Goal: Find specific page/section: Locate a particular part of the current website

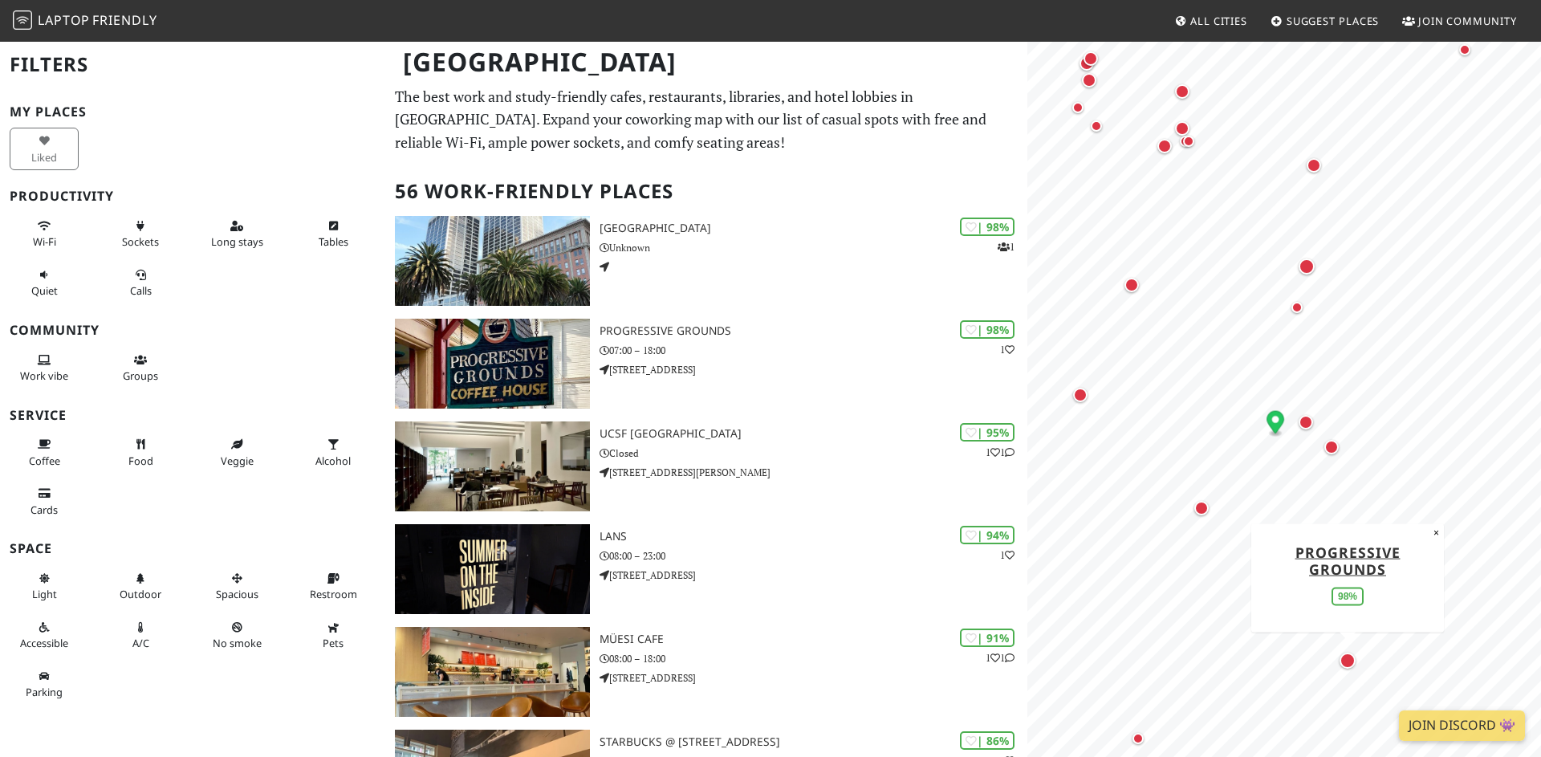
click at [1346, 665] on div "Map marker" at bounding box center [1348, 661] width 16 height 16
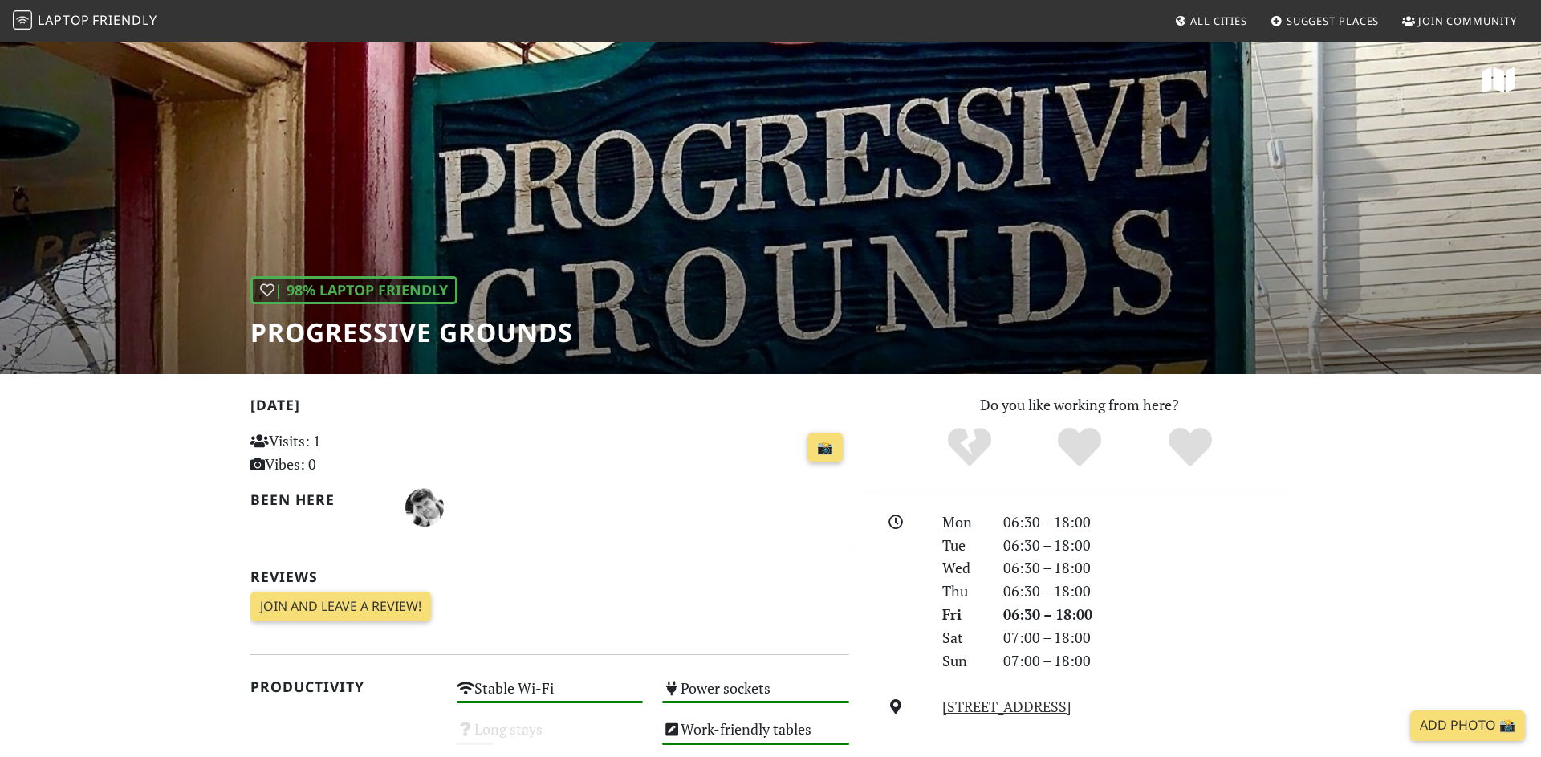
click at [408, 338] on h1 "Progressive Grounds" at bounding box center [411, 332] width 323 height 31
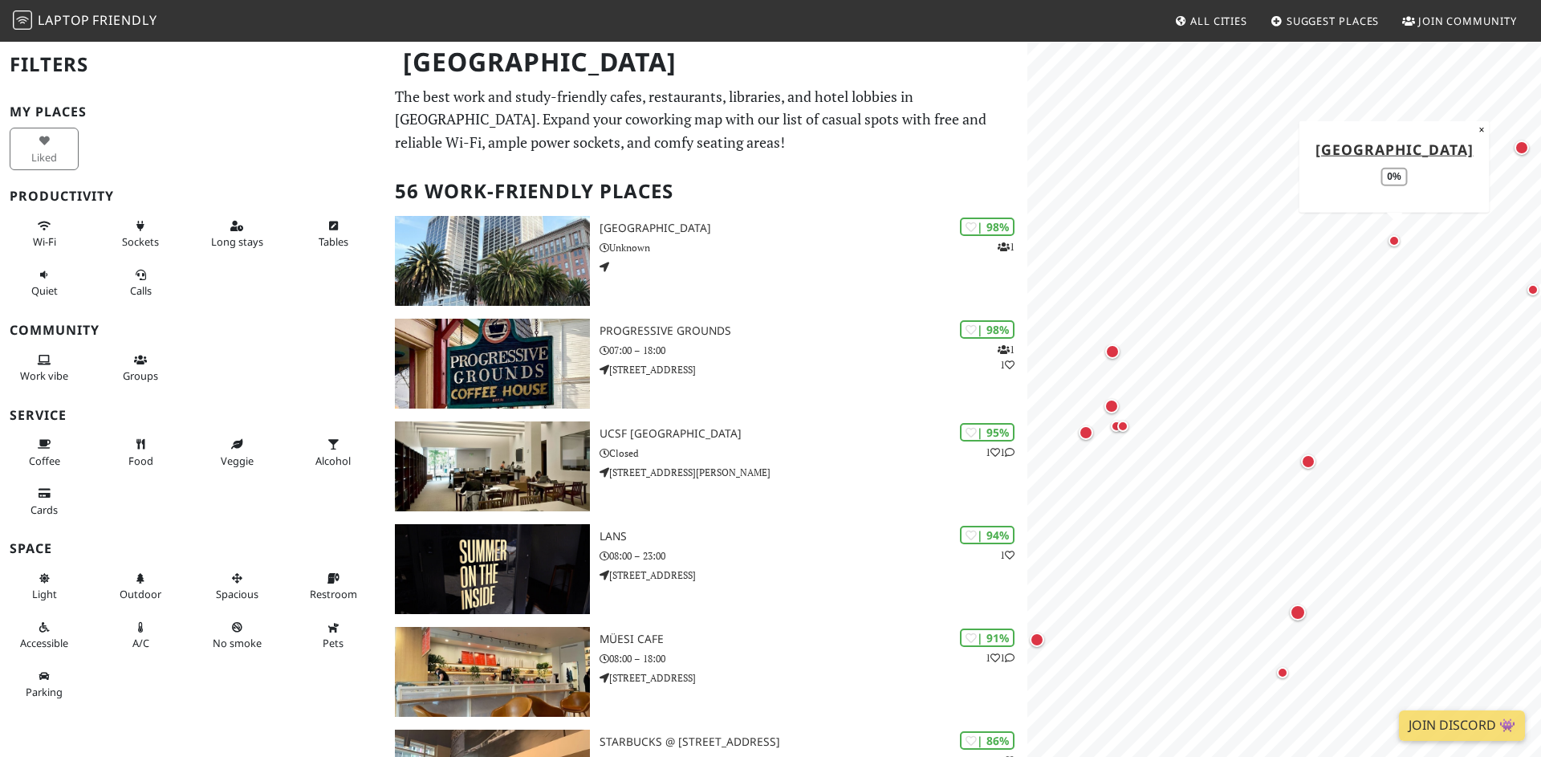
click at [1397, 242] on div "Map marker" at bounding box center [1394, 240] width 11 height 11
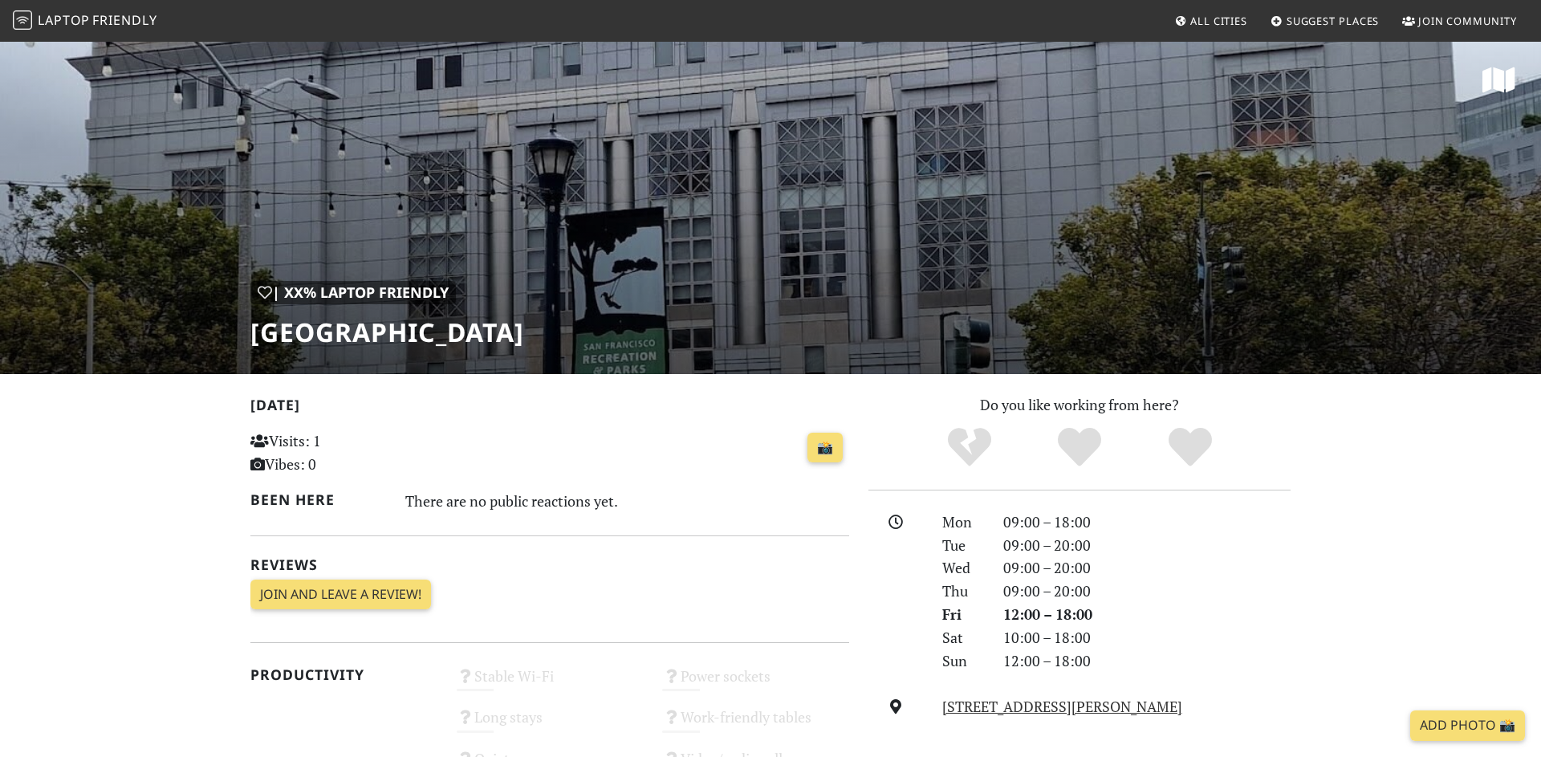
click at [524, 343] on h1 "[GEOGRAPHIC_DATA]" at bounding box center [387, 332] width 274 height 31
